Goal: Subscribe to service/newsletter

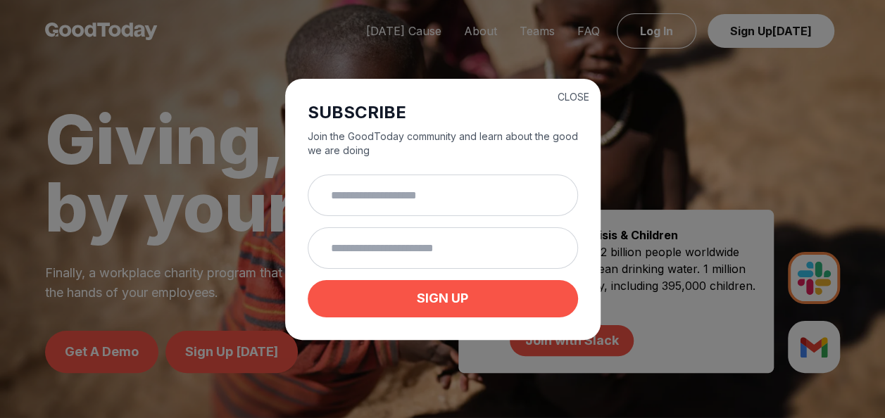
click at [574, 103] on h2 "SUBSCRIBE" at bounding box center [443, 112] width 270 height 23
click at [571, 92] on button "CLOSE" at bounding box center [574, 97] width 32 height 14
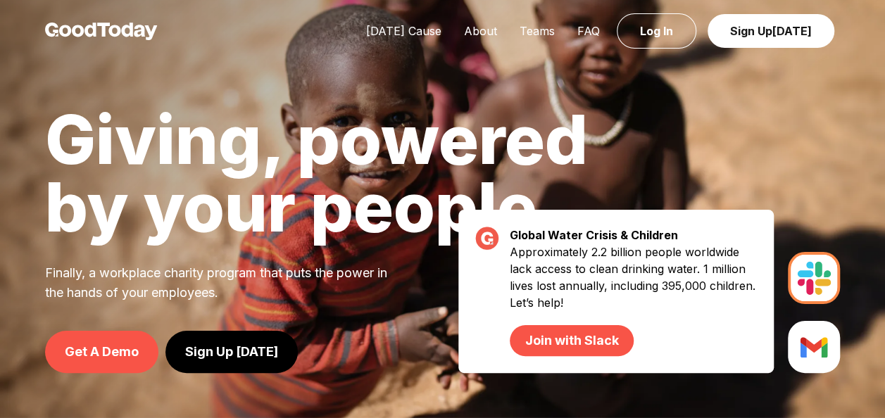
click at [255, 336] on link "Sign Up [DATE]" at bounding box center [232, 352] width 132 height 42
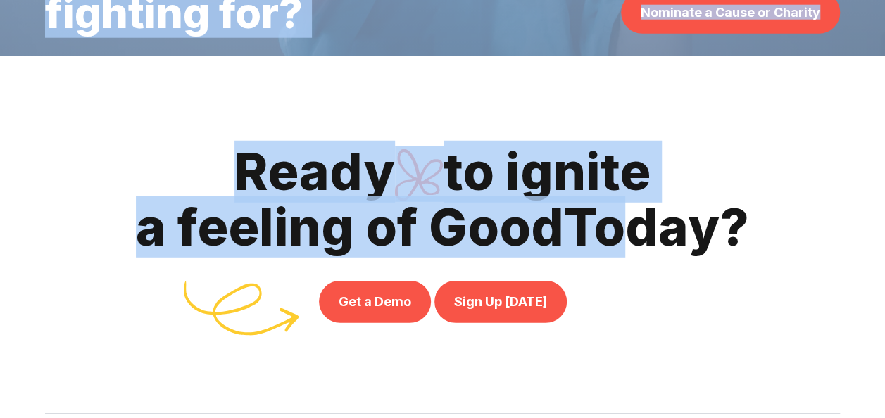
scroll to position [4521, 0]
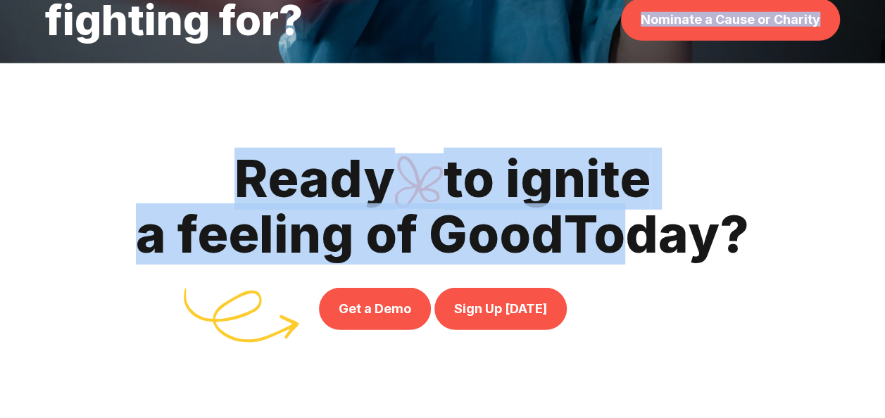
drag, startPoint x: 597, startPoint y: 209, endPoint x: 599, endPoint y: 20, distance: 188.8
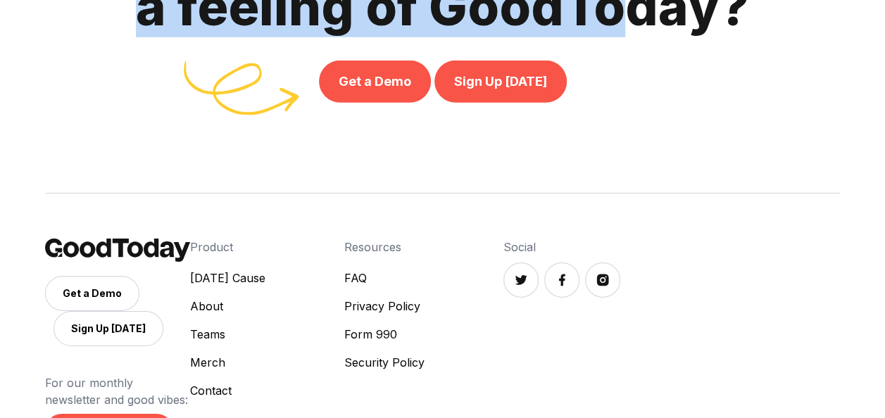
scroll to position [4825, 0]
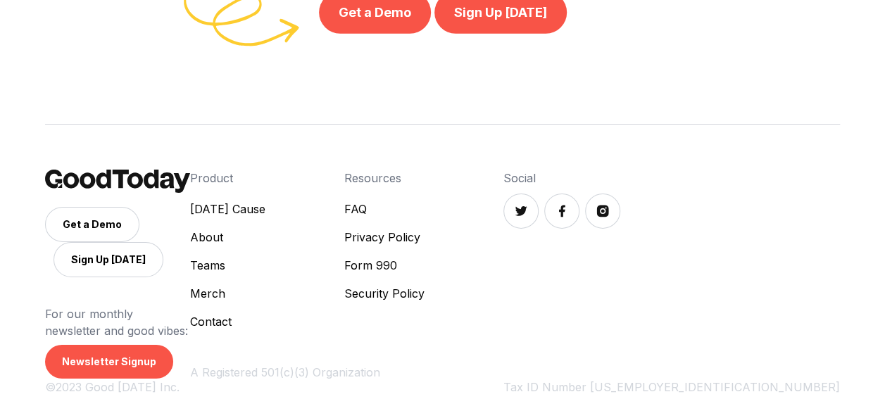
click at [266, 302] on link "Merch" at bounding box center [227, 293] width 75 height 17
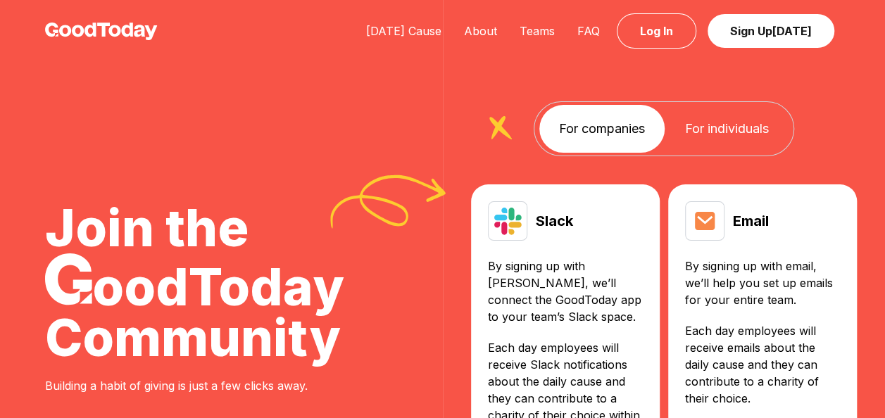
click at [697, 135] on link "For individuals" at bounding box center [726, 129] width 123 height 48
